Goal: Communication & Community: Ask a question

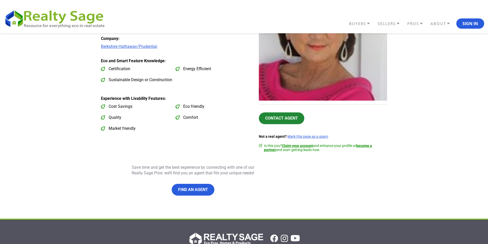
click at [283, 117] on link "Contact Agent" at bounding box center [282, 118] width 46 height 12
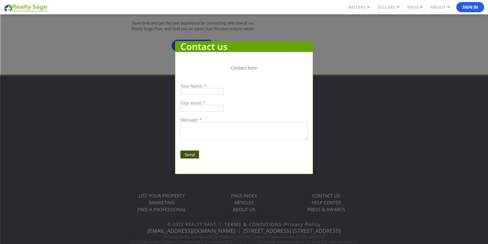
scroll to position [226, 0]
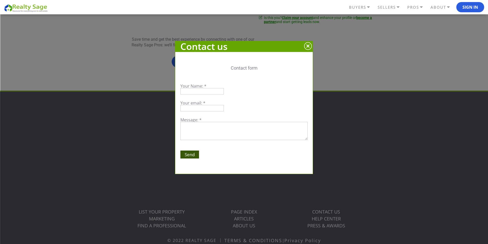
click at [192, 91] on input "text" at bounding box center [202, 91] width 43 height 6
type input "[PERSON_NAME]"
click at [200, 110] on input "email" at bounding box center [202, 108] width 43 height 6
type input "[EMAIL_ADDRESS][DOMAIN_NAME]"
click at [197, 131] on textarea at bounding box center [244, 131] width 127 height 18
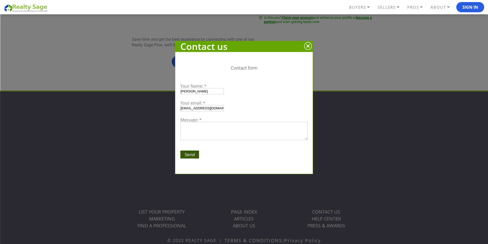
drag, startPoint x: 197, startPoint y: 131, endPoint x: 193, endPoint y: 133, distance: 4.3
paste textarea "Good day, I’m ready to begin the search for a single-family home and would appr…"
type textarea "Good day, I’m ready to begin the search for a single-family home and would appr…"
drag, startPoint x: 186, startPoint y: 153, endPoint x: 197, endPoint y: 155, distance: 11.4
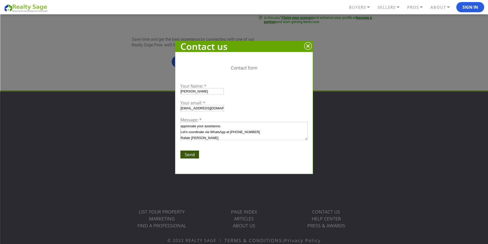
click at [186, 153] on input "Send" at bounding box center [190, 154] width 19 height 8
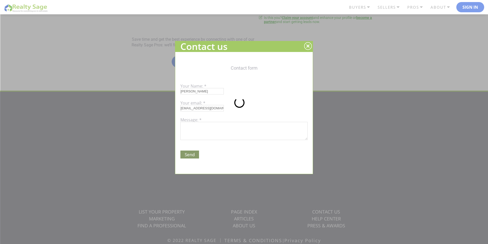
scroll to position [0, 0]
